Goal: Task Accomplishment & Management: Complete application form

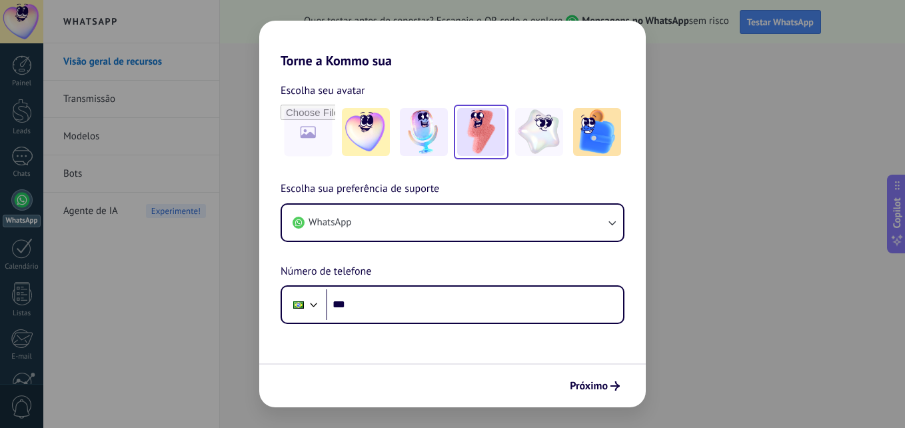
click at [480, 119] on img at bounding box center [481, 132] width 48 height 48
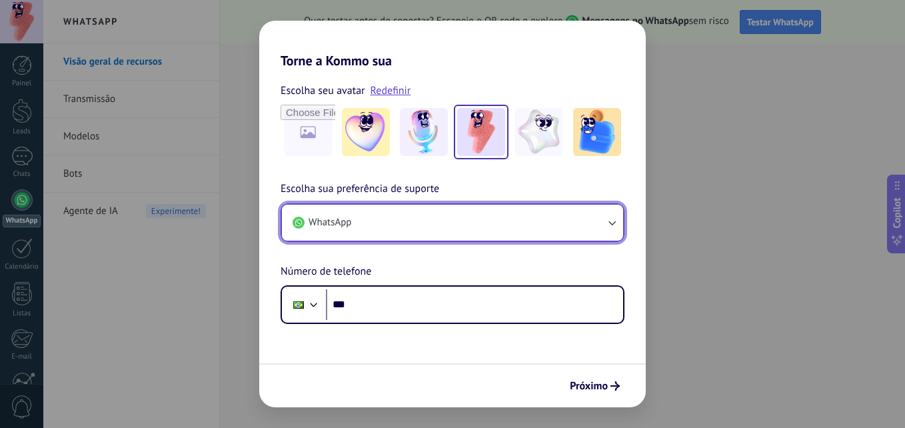
click at [372, 224] on button "WhatsApp" at bounding box center [452, 223] width 341 height 36
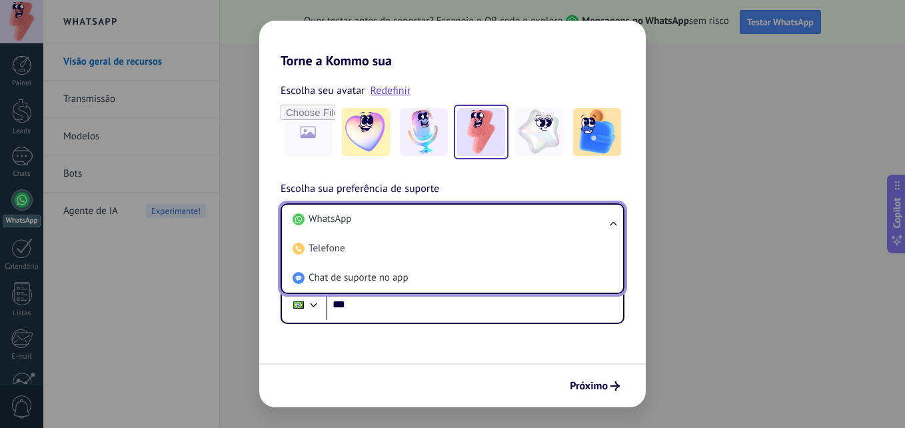
click at [372, 224] on li "WhatsApp" at bounding box center [449, 219] width 325 height 29
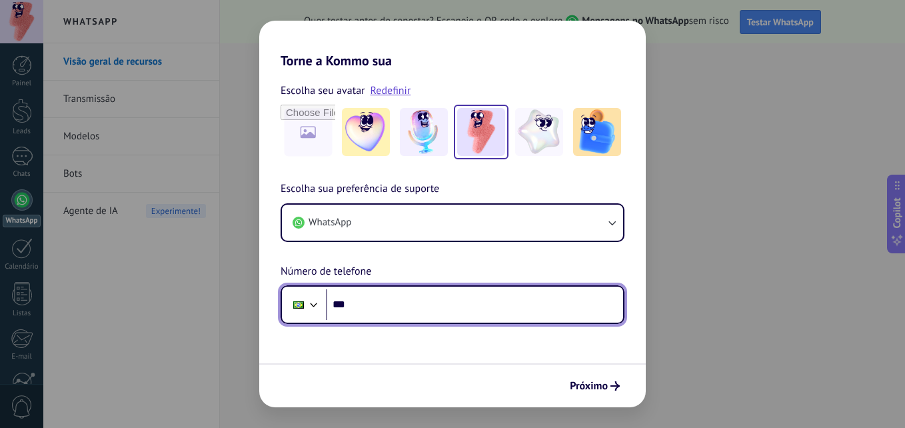
click at [373, 299] on input "***" at bounding box center [474, 304] width 297 height 31
type input "**********"
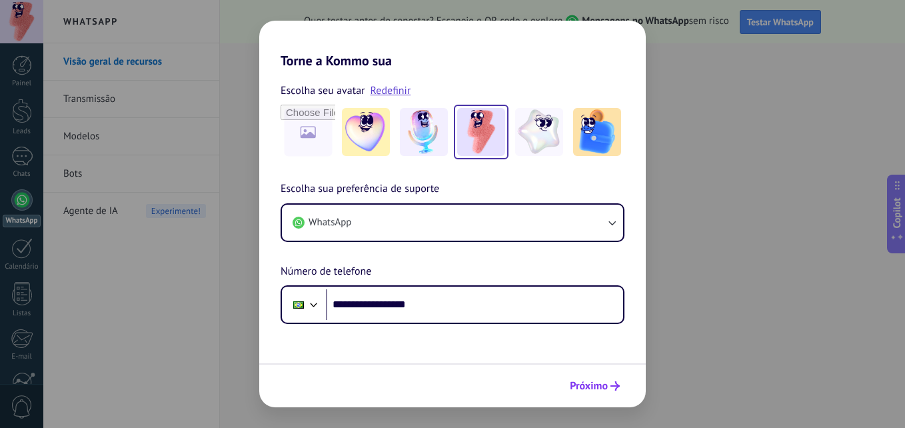
click at [586, 386] on span "Próximo" at bounding box center [589, 385] width 38 height 9
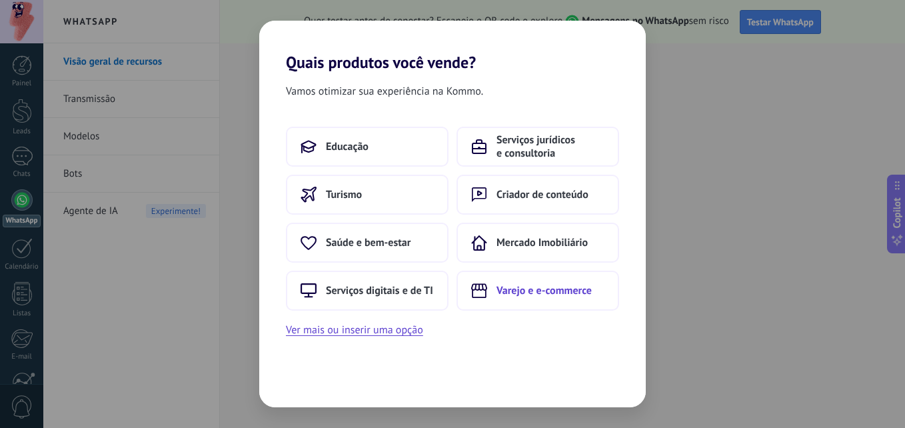
click at [520, 292] on span "Varejo e e-commerce" at bounding box center [543, 290] width 95 height 13
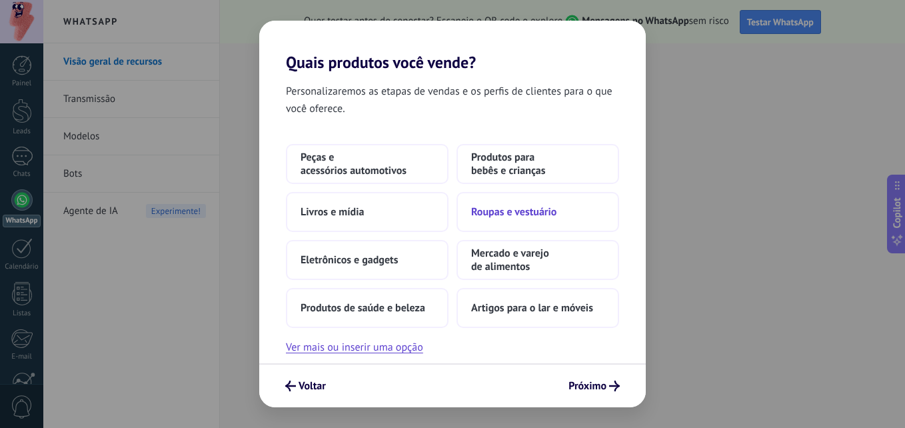
click at [510, 211] on span "Roupas e vestuário" at bounding box center [513, 211] width 85 height 13
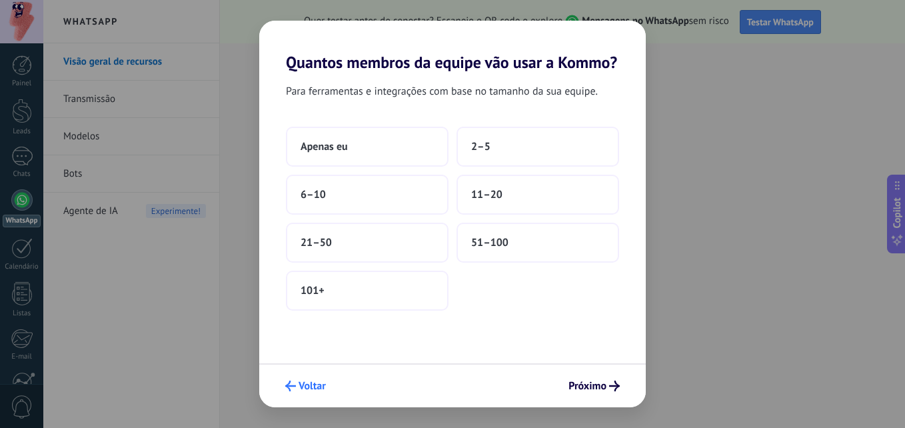
click at [304, 388] on span "Voltar" at bounding box center [312, 385] width 27 height 9
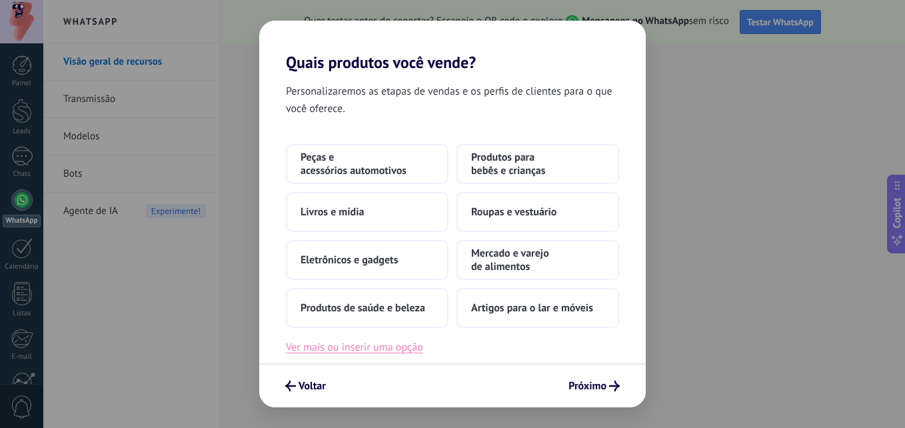
click at [331, 346] on button "Ver mais ou inserir uma opção" at bounding box center [354, 347] width 137 height 17
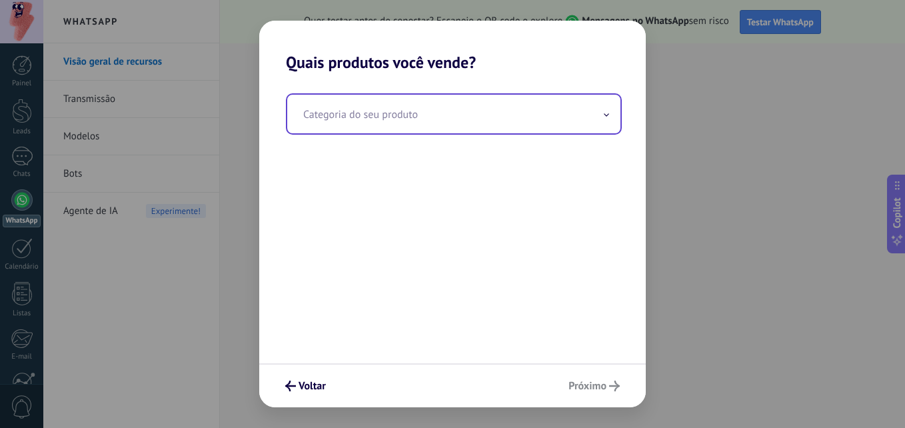
click at [607, 119] on span at bounding box center [606, 114] width 7 height 13
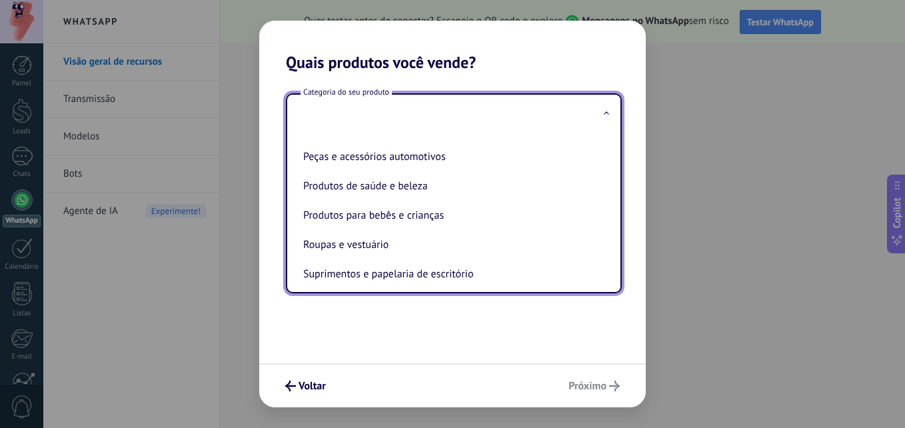
scroll to position [260, 0]
click at [606, 109] on span at bounding box center [606, 114] width 7 height 13
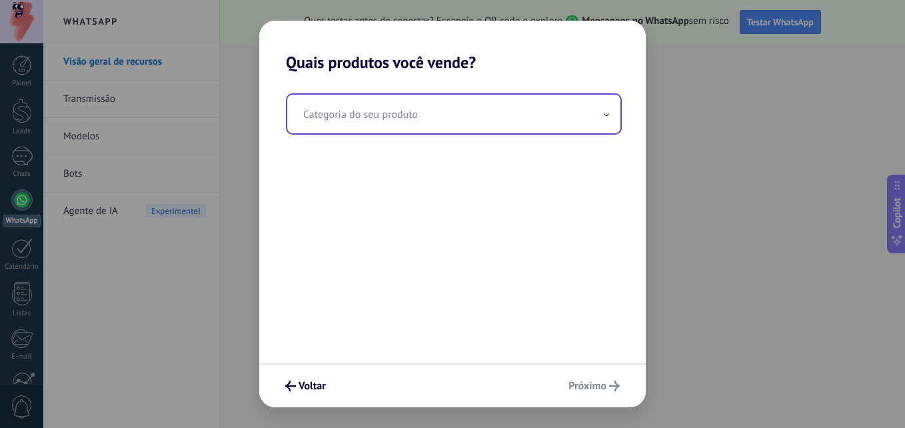
click at [606, 109] on span at bounding box center [606, 114] width 7 height 13
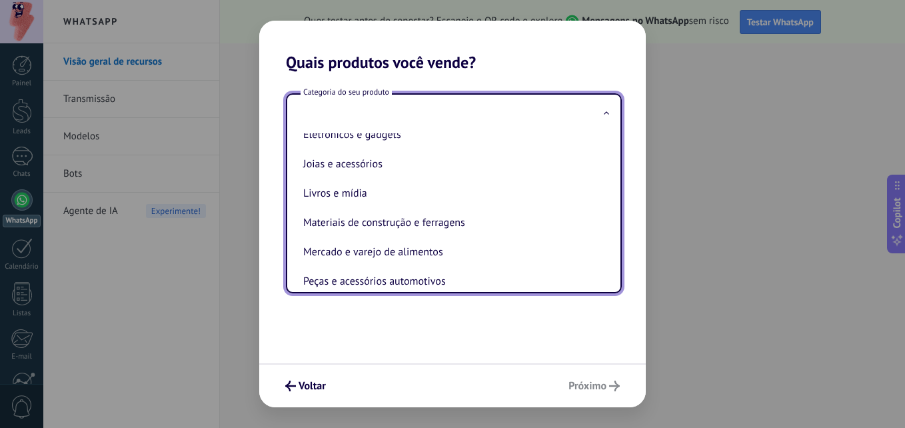
scroll to position [200, 0]
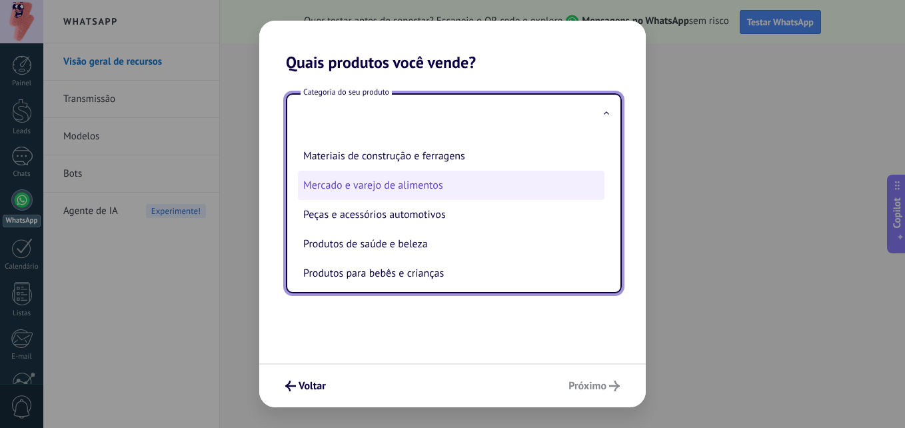
click at [515, 191] on li "Mercado e varejo de alimentos" at bounding box center [451, 185] width 307 height 29
type input "**********"
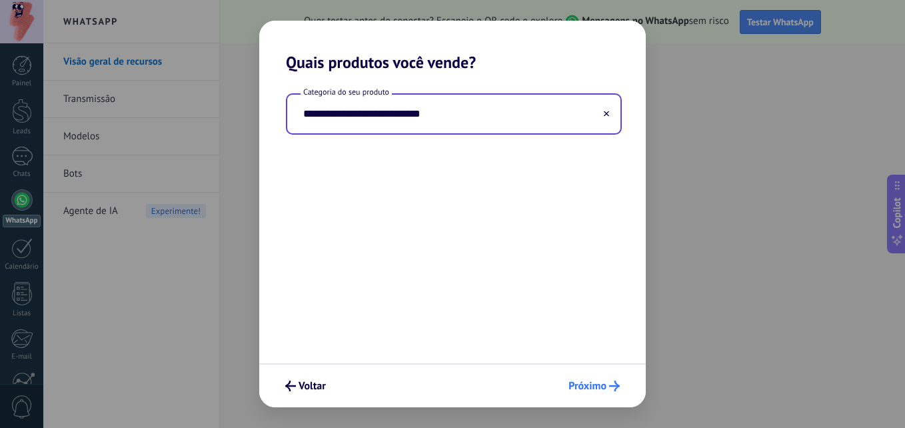
click at [584, 381] on span "Próximo" at bounding box center [587, 385] width 38 height 9
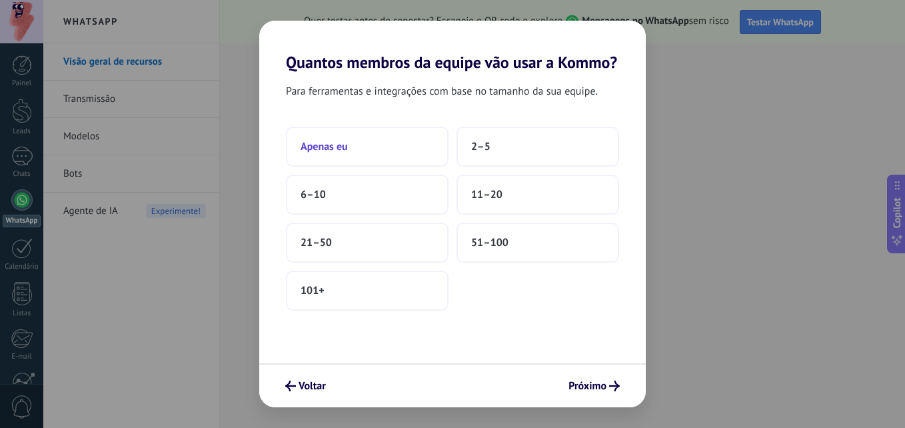
click at [335, 147] on span "Apenas eu" at bounding box center [324, 146] width 47 height 13
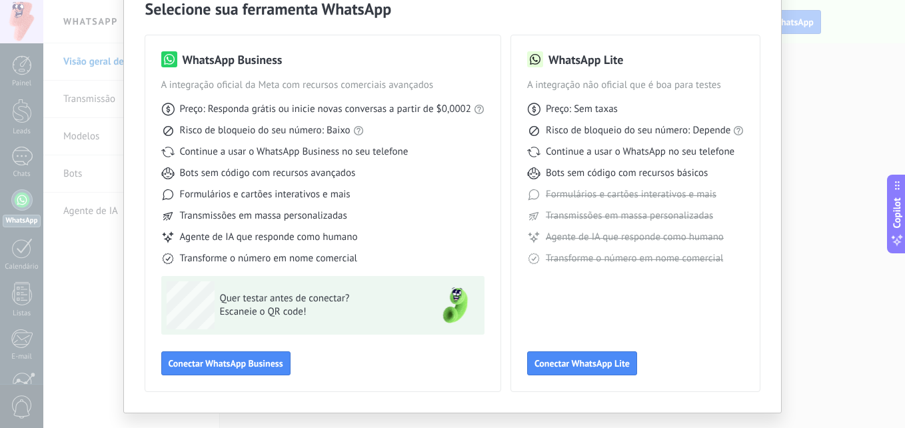
scroll to position [95, 0]
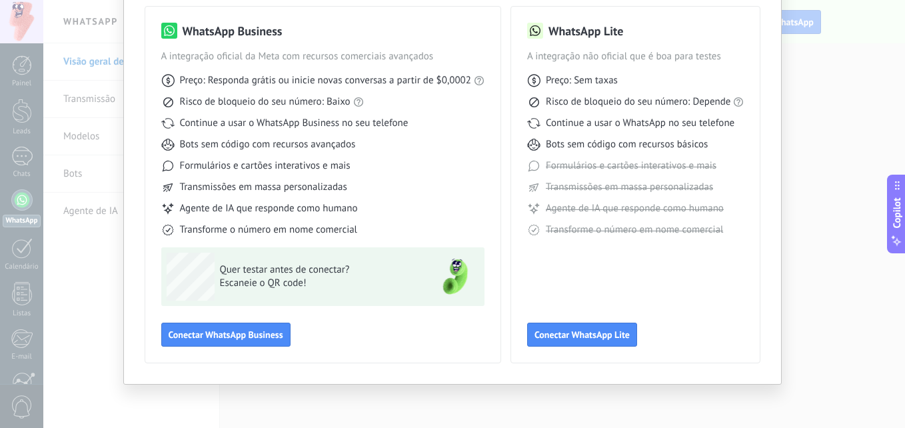
click at [869, 309] on div "Selecione sua ferramenta WhatsApp WhatsApp Business A integração oficial da Met…" at bounding box center [452, 214] width 905 height 428
